Goal: Task Accomplishment & Management: Manage account settings

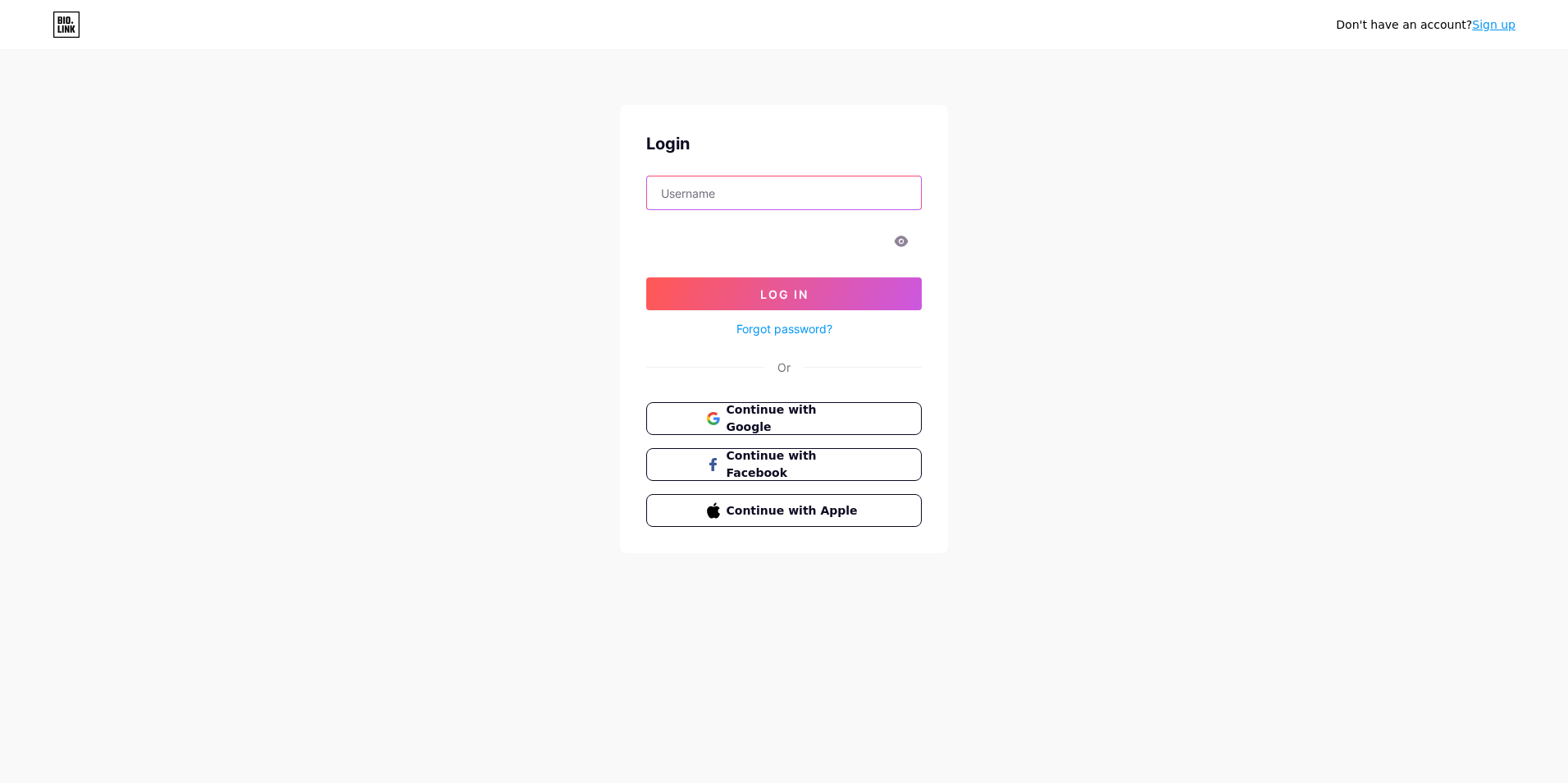
click at [712, 198] on input "text" at bounding box center [784, 192] width 274 height 33
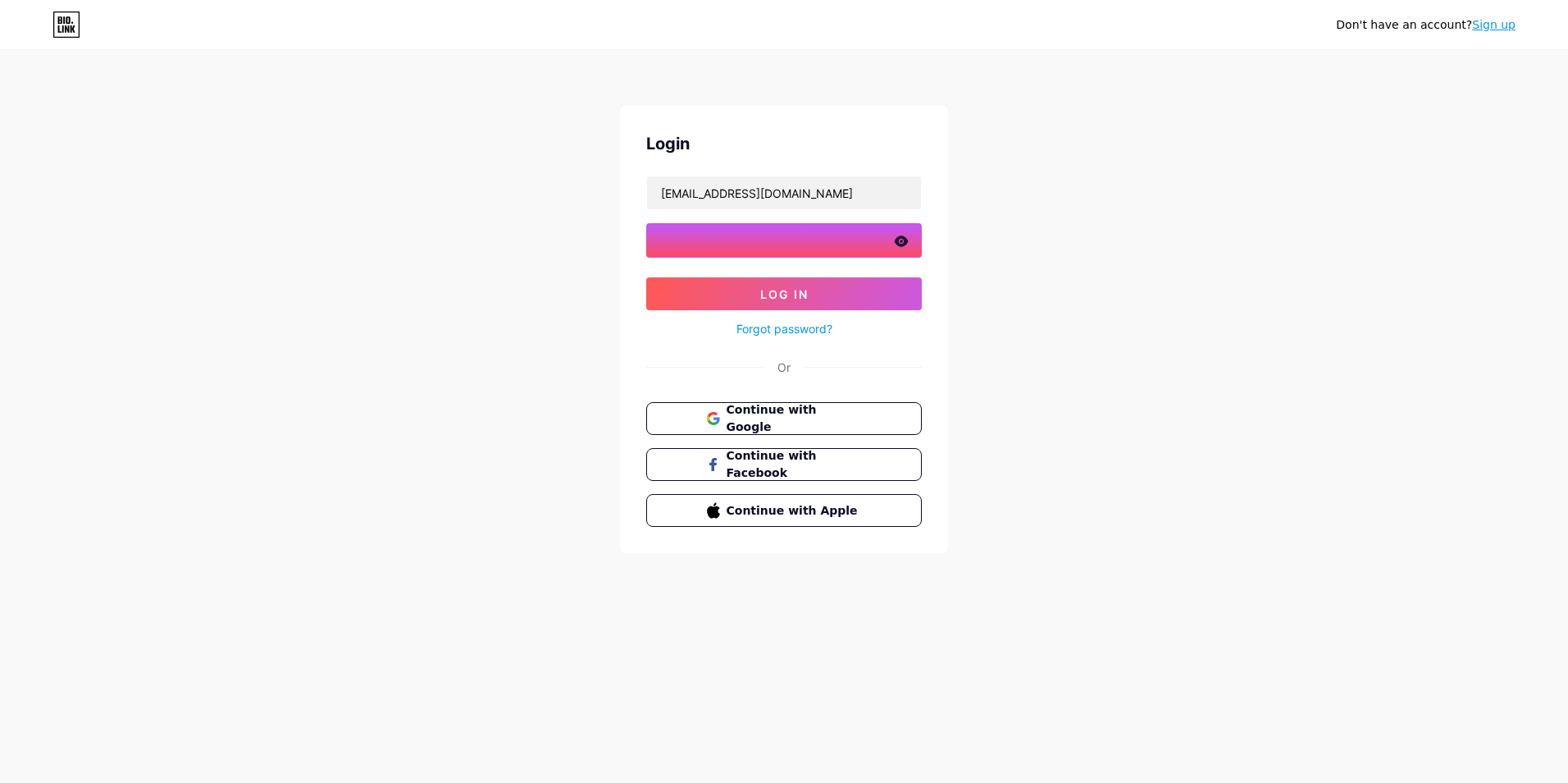
click at [647, 278] on button "Log In" at bounding box center [784, 294] width 276 height 33
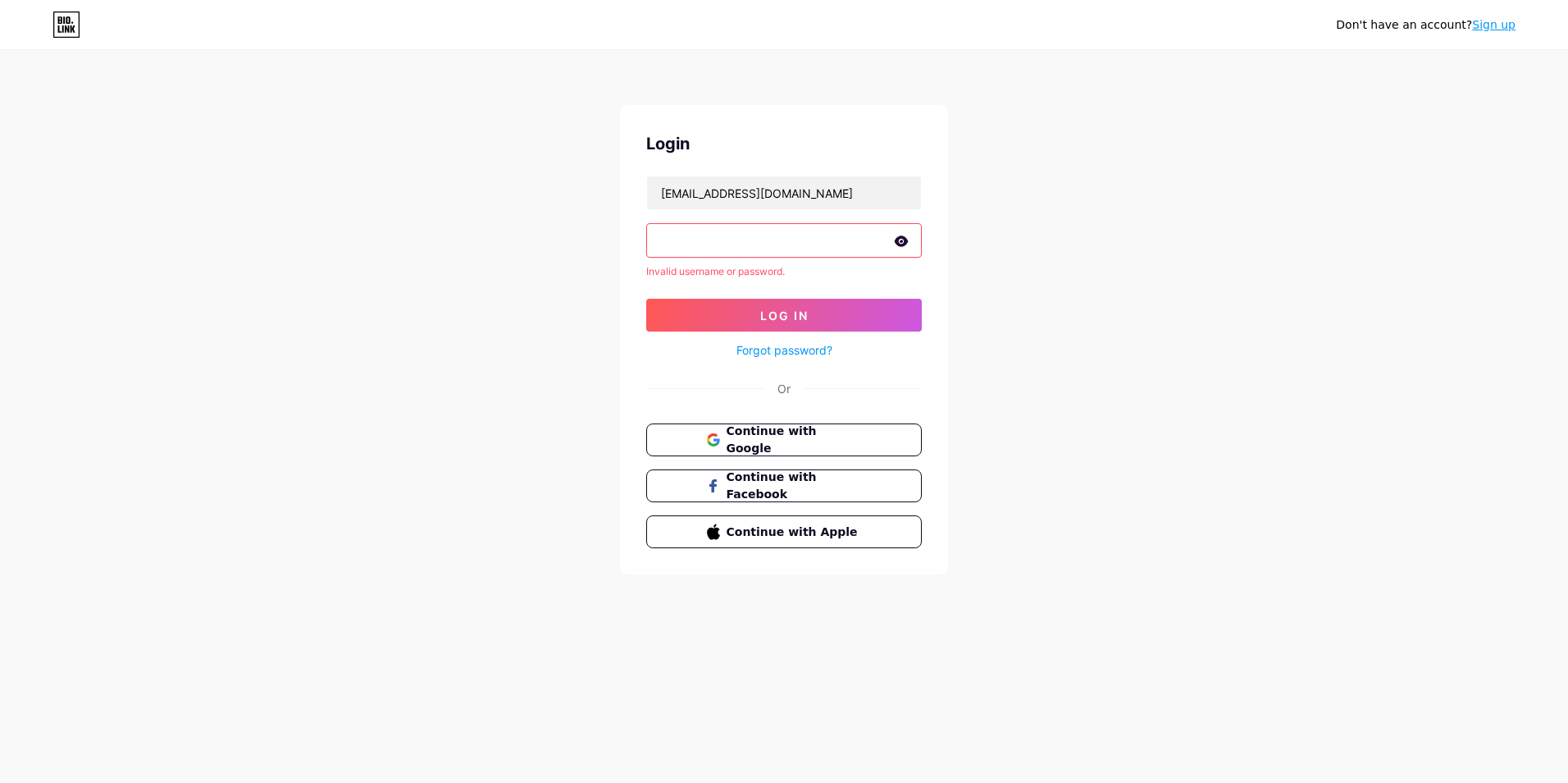
click at [905, 246] on icon at bounding box center [900, 241] width 14 height 11
click at [828, 192] on input "[EMAIL_ADDRESS][DOMAIN_NAME]" at bounding box center [784, 192] width 274 height 33
click at [812, 190] on input "[EMAIL_ADDRESS][DOMAIN_NAME]" at bounding box center [784, 192] width 274 height 33
type input "[EMAIL_ADDRESS][DOMAIN_NAME]"
click at [799, 317] on span "Log In" at bounding box center [784, 315] width 49 height 14
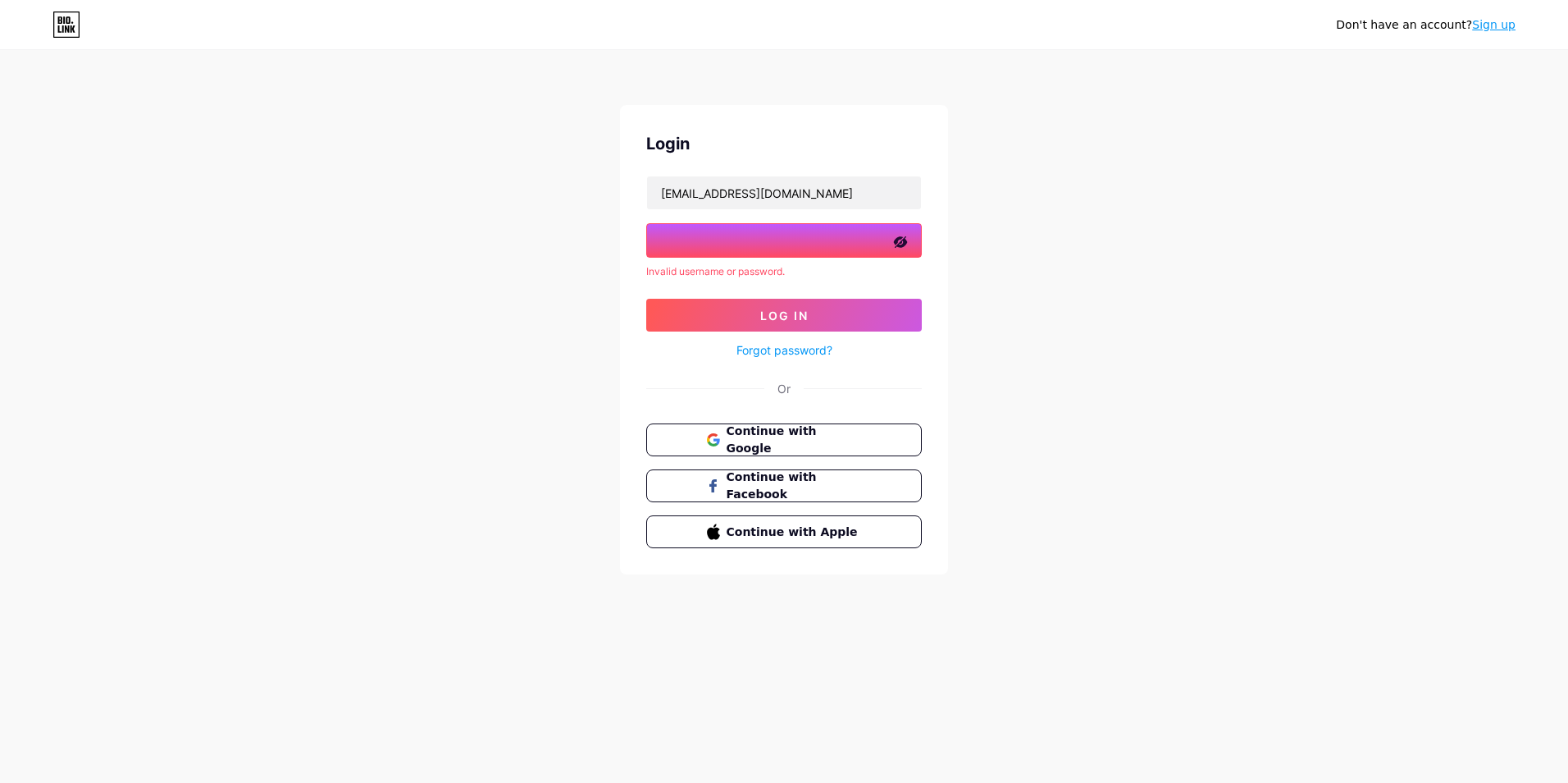
click at [583, 227] on div "Don't have an account? Sign up Login [EMAIL_ADDRESS][DOMAIN_NAME] Invalid usern…" at bounding box center [784, 313] width 1568 height 627
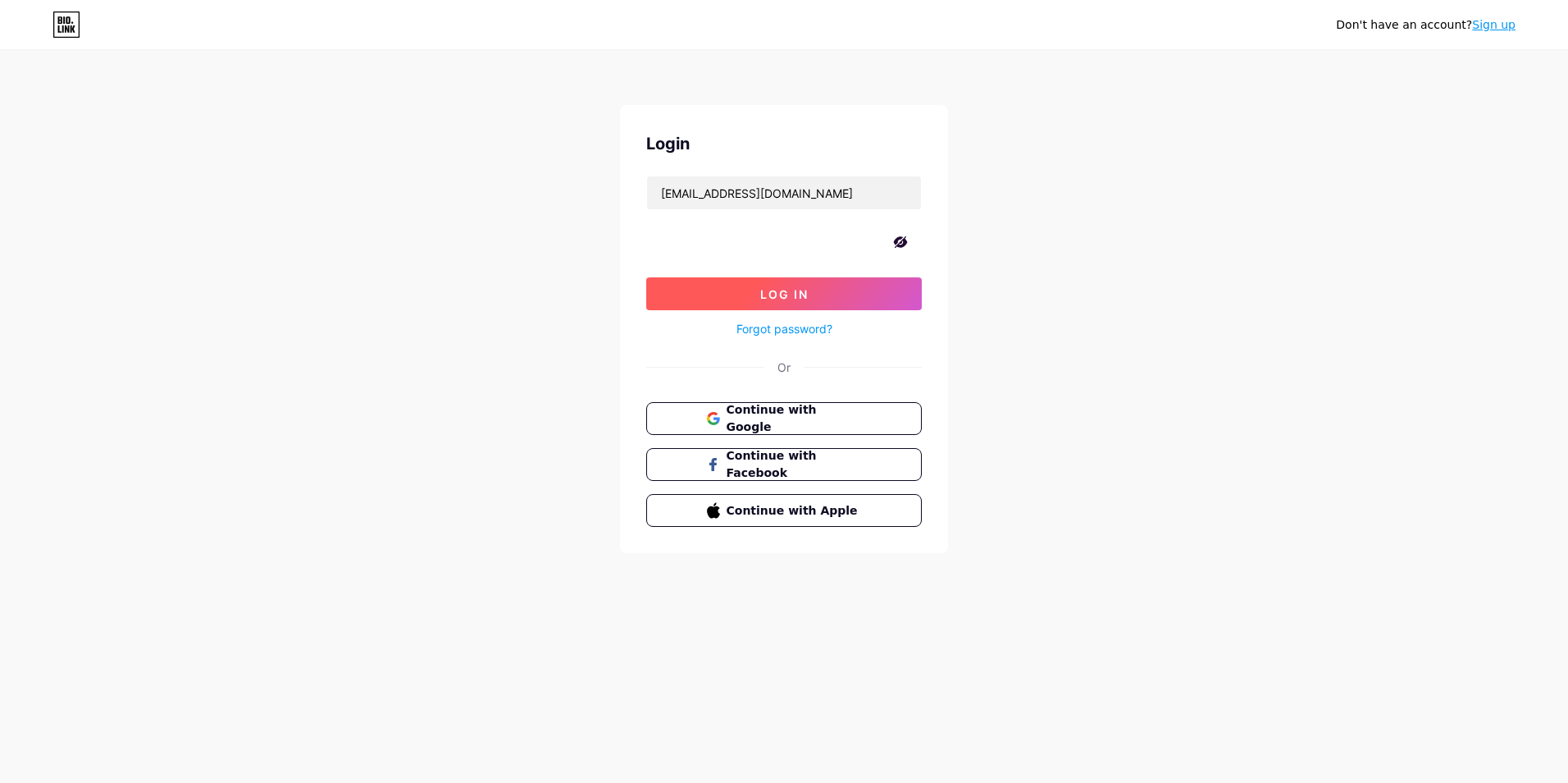
click at [798, 297] on span "Log In" at bounding box center [784, 294] width 49 height 14
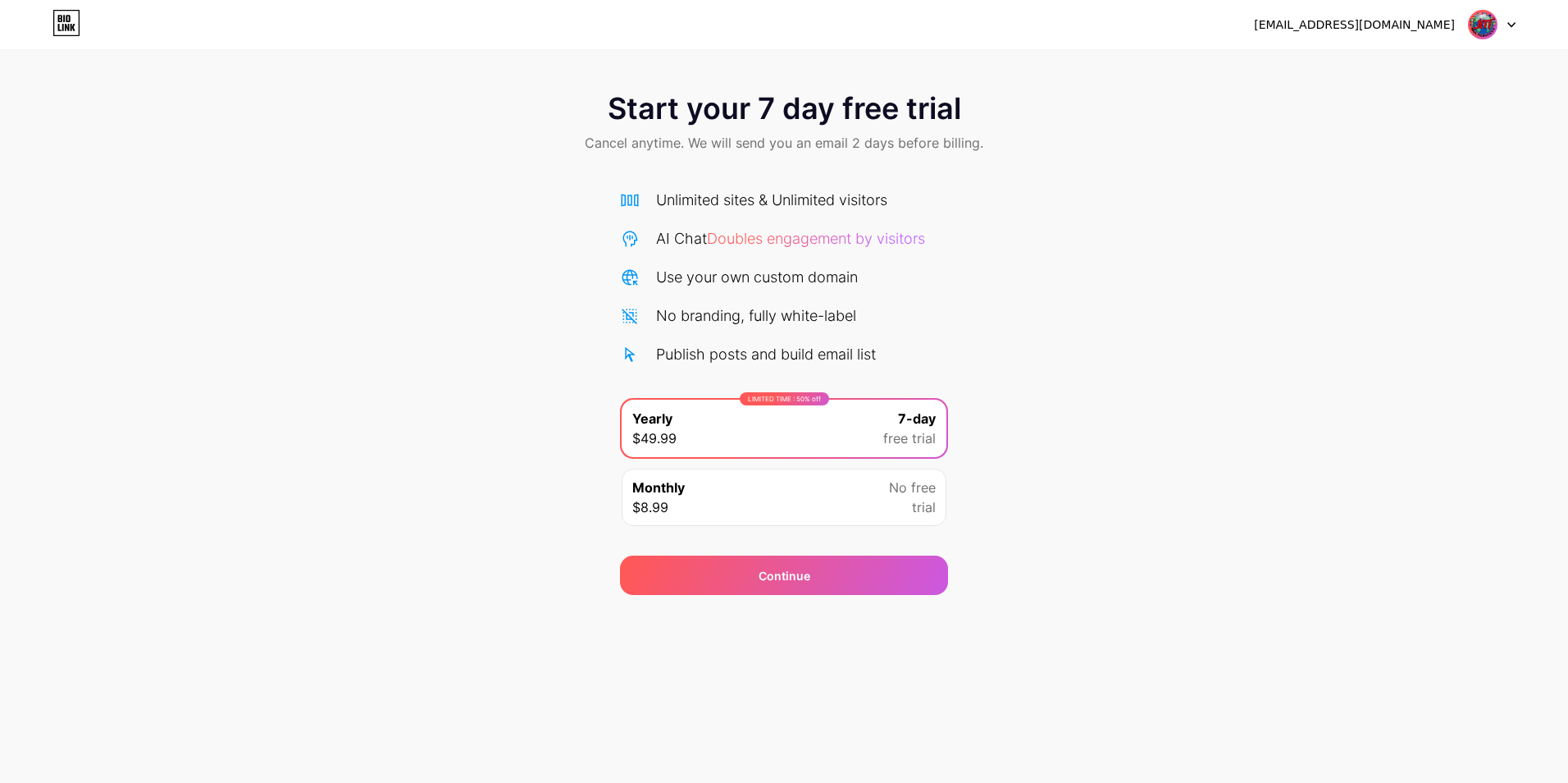
click at [1489, 23] on img at bounding box center [1483, 24] width 32 height 32
drag, startPoint x: 1489, startPoint y: 23, endPoint x: 1469, endPoint y: 212, distance: 190.1
click at [1358, 411] on div "Start your 7 day free trial Cancel anytime. We will send you an email 2 days be…" at bounding box center [784, 335] width 1568 height 520
click at [1511, 26] on icon at bounding box center [1512, 25] width 9 height 6
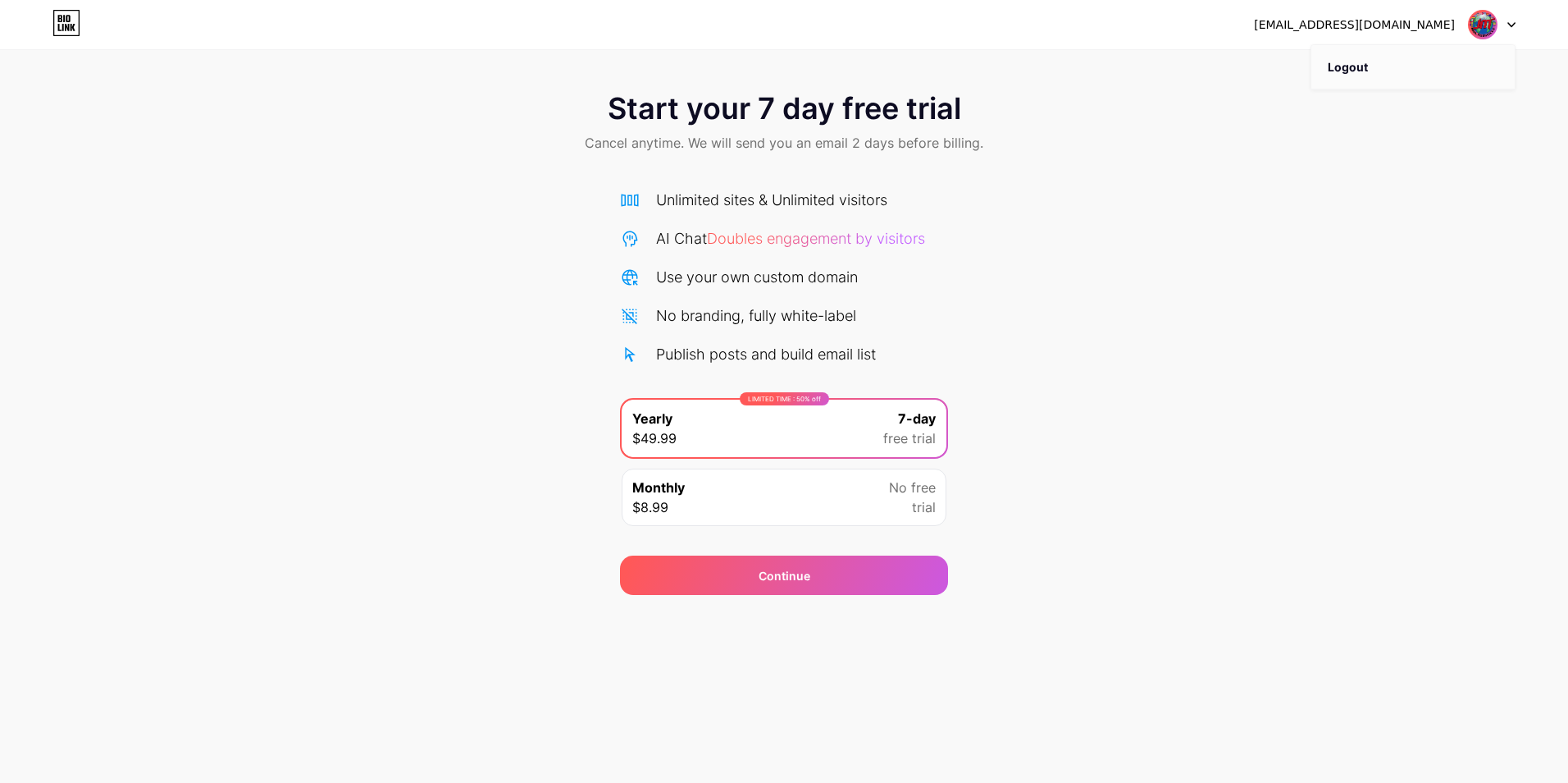
click at [1334, 73] on li "Logout" at bounding box center [1413, 67] width 204 height 44
